Goal: Information Seeking & Learning: Check status

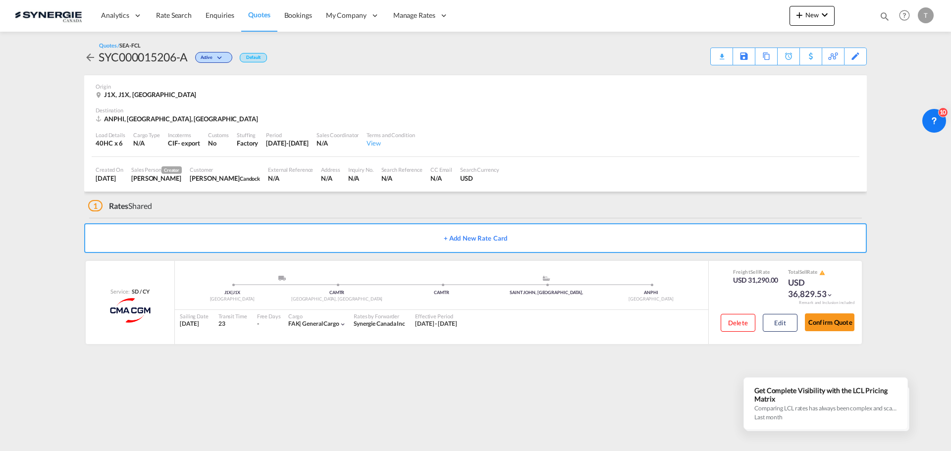
click at [885, 16] on md-icon "icon-magnify" at bounding box center [884, 16] width 11 height 11
click at [742, 20] on select "Bookings Quotes Enquiries" at bounding box center [726, 16] width 47 height 18
select select "Quotes"
click at [703, 7] on select "Bookings Quotes Enquiries" at bounding box center [726, 16] width 47 height 18
click at [777, 21] on input at bounding box center [809, 15] width 123 height 17
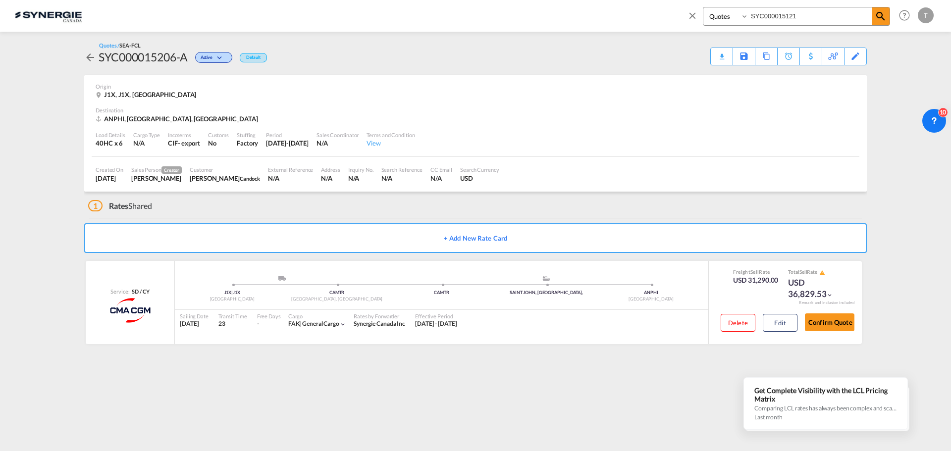
type input "SYC000015121"
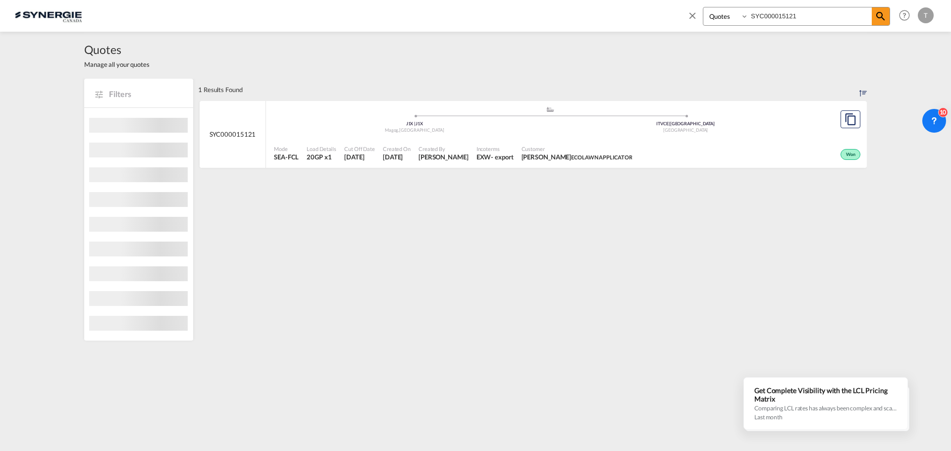
click at [401, 144] on div "Created On [DATE]" at bounding box center [397, 153] width 36 height 25
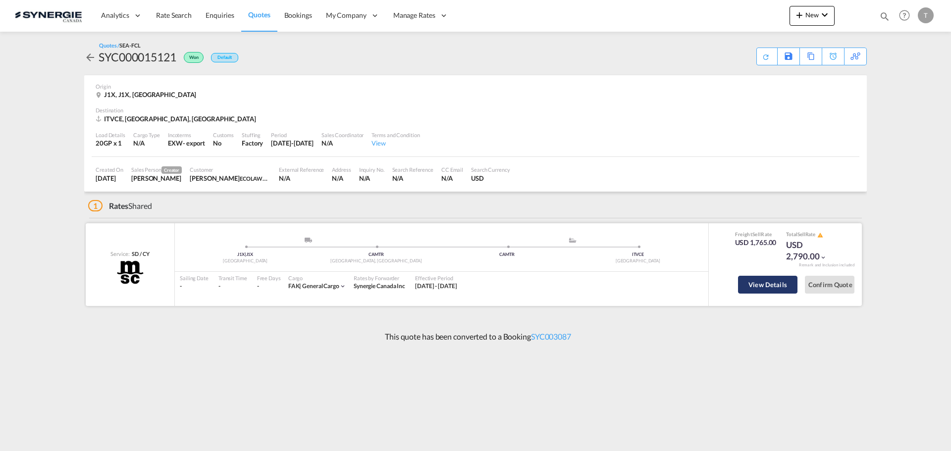
click at [769, 286] on button "View Details" at bounding box center [767, 285] width 59 height 18
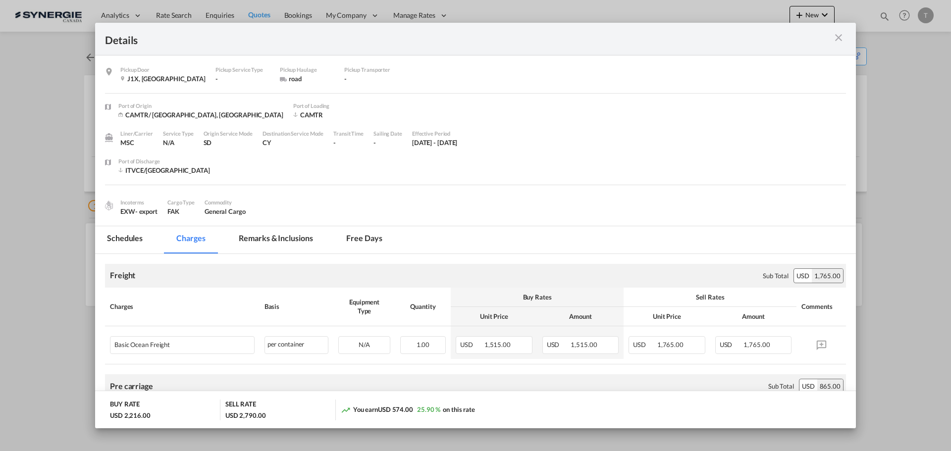
click at [290, 241] on md-tab-item "Remarks & Inclusions" at bounding box center [276, 239] width 98 height 27
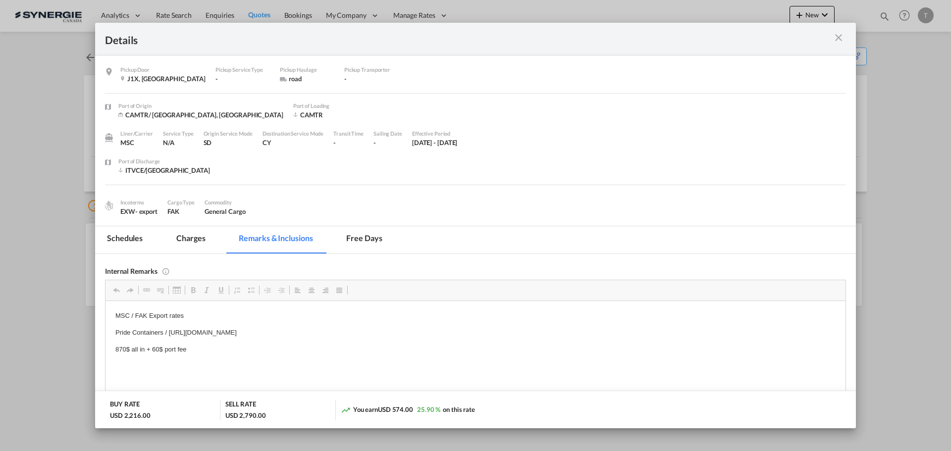
click at [130, 238] on md-tab-item "Schedules" at bounding box center [124, 239] width 59 height 27
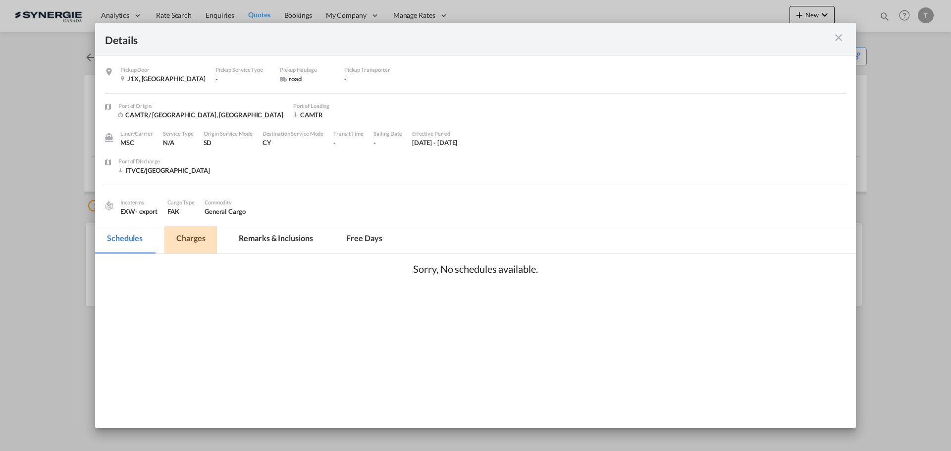
click at [196, 234] on md-tab-item "Charges" at bounding box center [190, 239] width 53 height 27
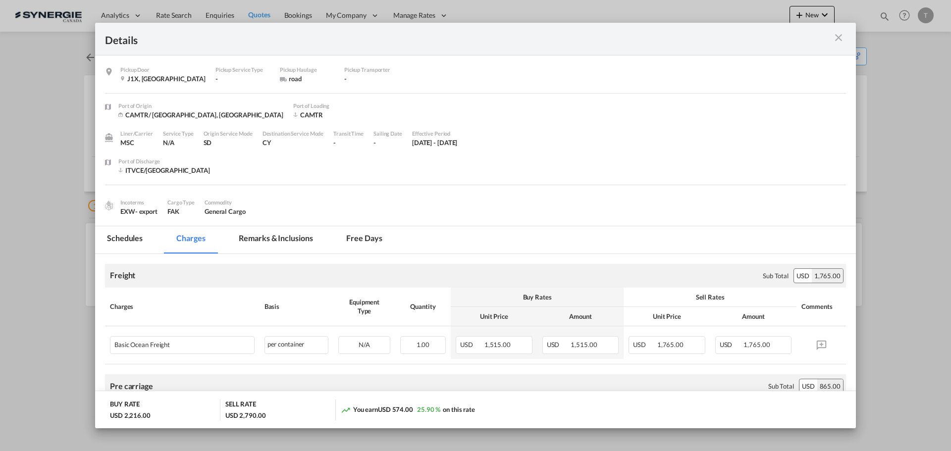
click at [837, 34] on md-icon "icon-close m-3 fg-AAA8AD cursor" at bounding box center [839, 38] width 12 height 12
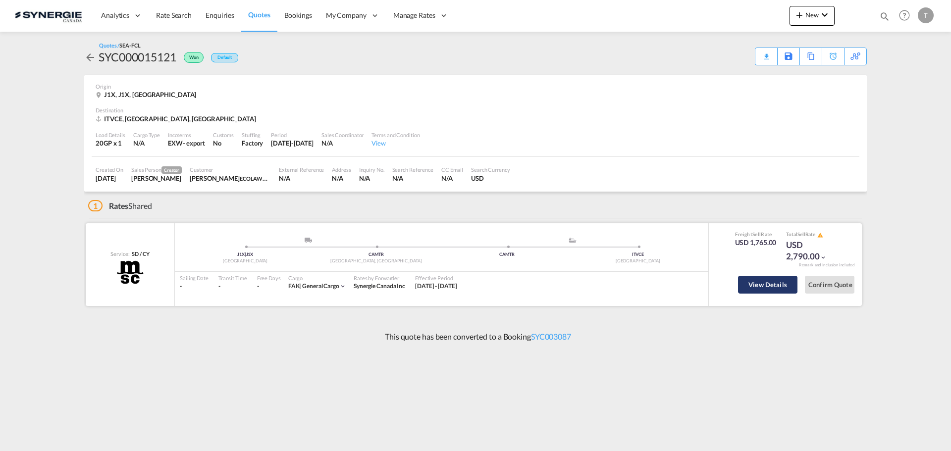
click at [757, 281] on button "View Details" at bounding box center [767, 285] width 59 height 18
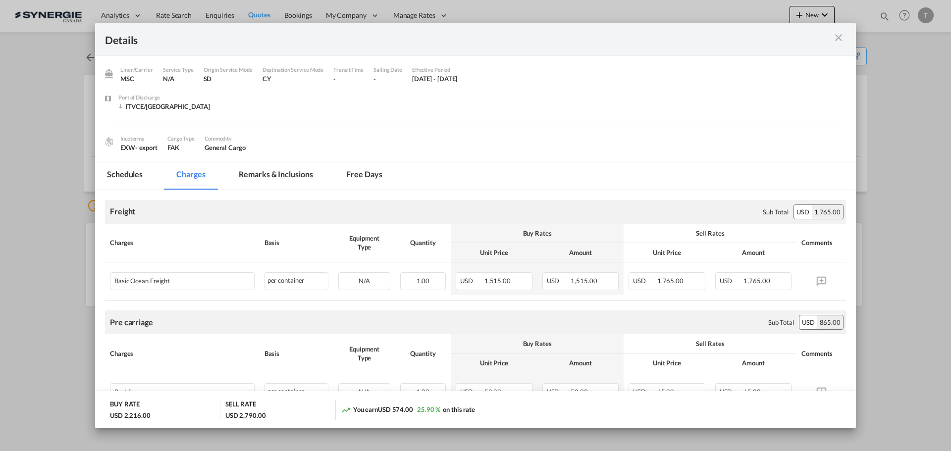
scroll to position [149, 0]
